Goal: Navigation & Orientation: Understand site structure

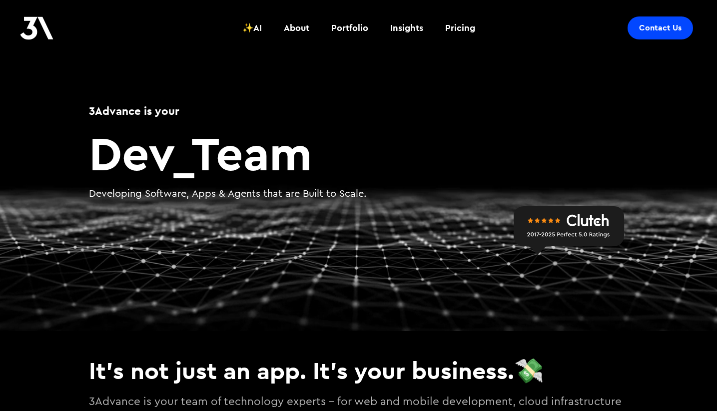
scroll to position [37, 0]
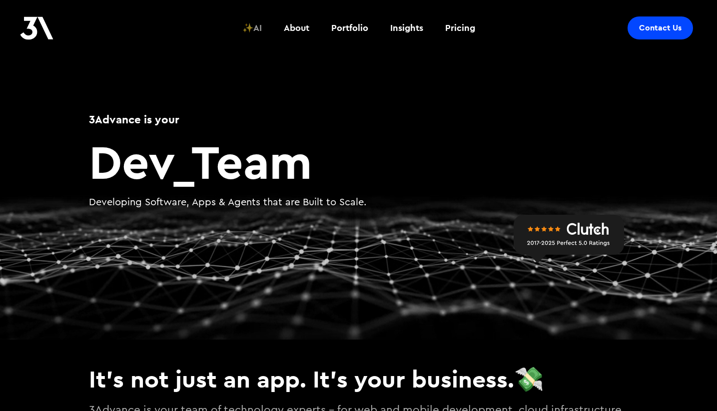
click at [260, 28] on div "✨AI" at bounding box center [251, 27] width 19 height 13
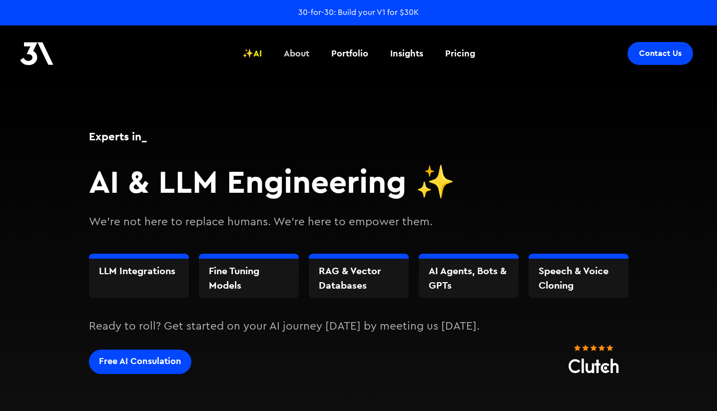
click at [297, 52] on div "About" at bounding box center [296, 53] width 25 height 13
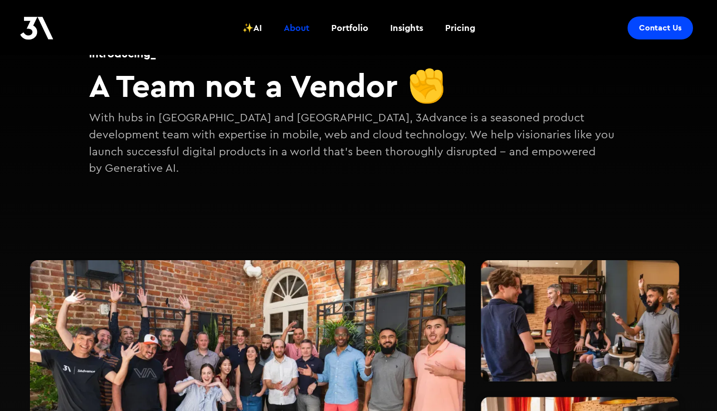
scroll to position [97, 0]
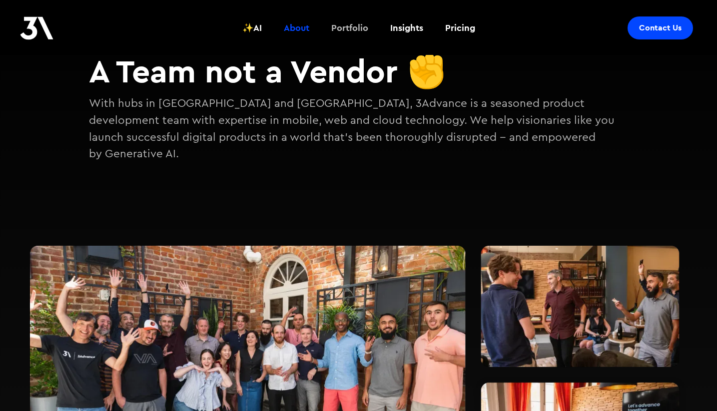
click at [337, 25] on div "Portfolio" at bounding box center [349, 27] width 37 height 13
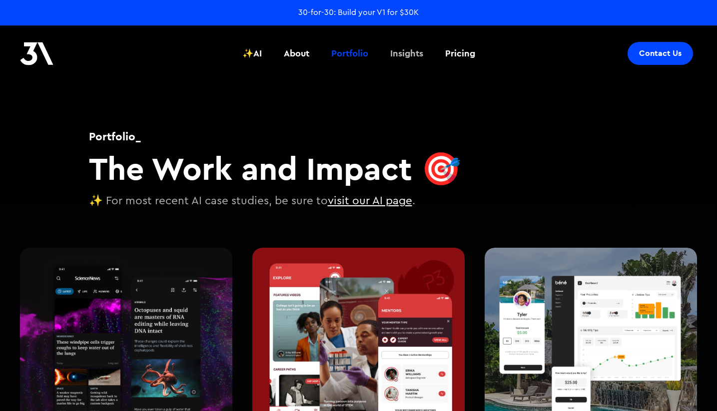
click at [401, 54] on div "Insights" at bounding box center [406, 53] width 33 height 13
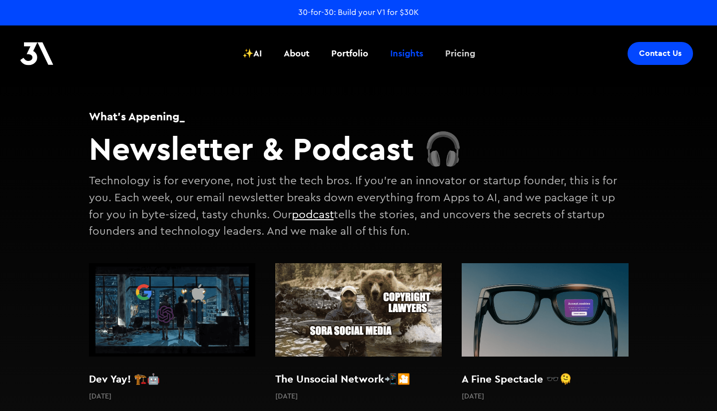
click at [464, 54] on div "Pricing" at bounding box center [460, 53] width 30 height 13
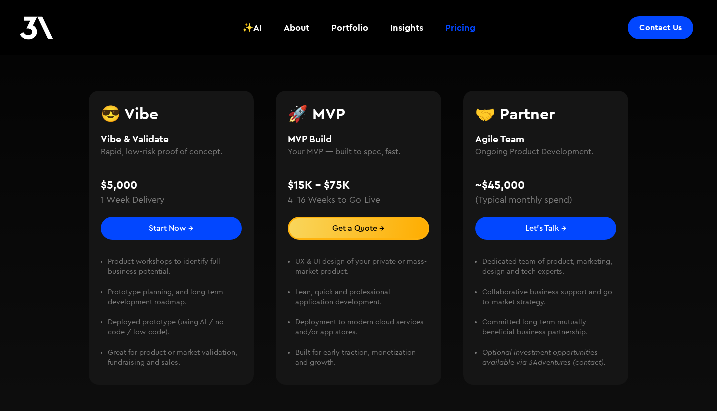
scroll to position [224, 0]
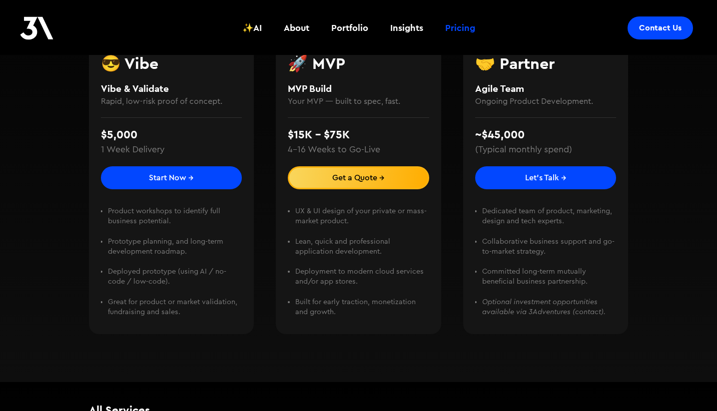
drag, startPoint x: 369, startPoint y: 218, endPoint x: 390, endPoint y: 224, distance: 21.7
click at [390, 224] on li "UX & UI design of your private or mass-market product. ‍" at bounding box center [362, 221] width 134 height 30
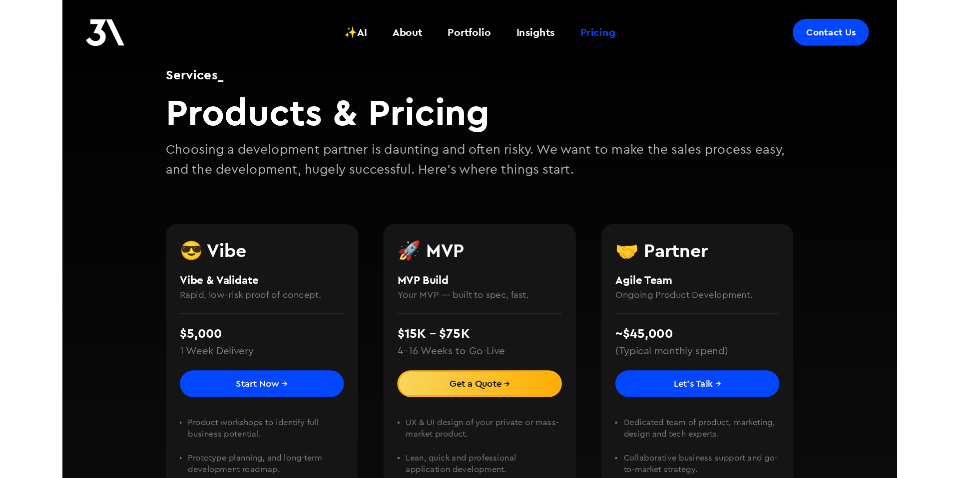
scroll to position [0, 0]
